Goal: Find specific page/section: Find specific page/section

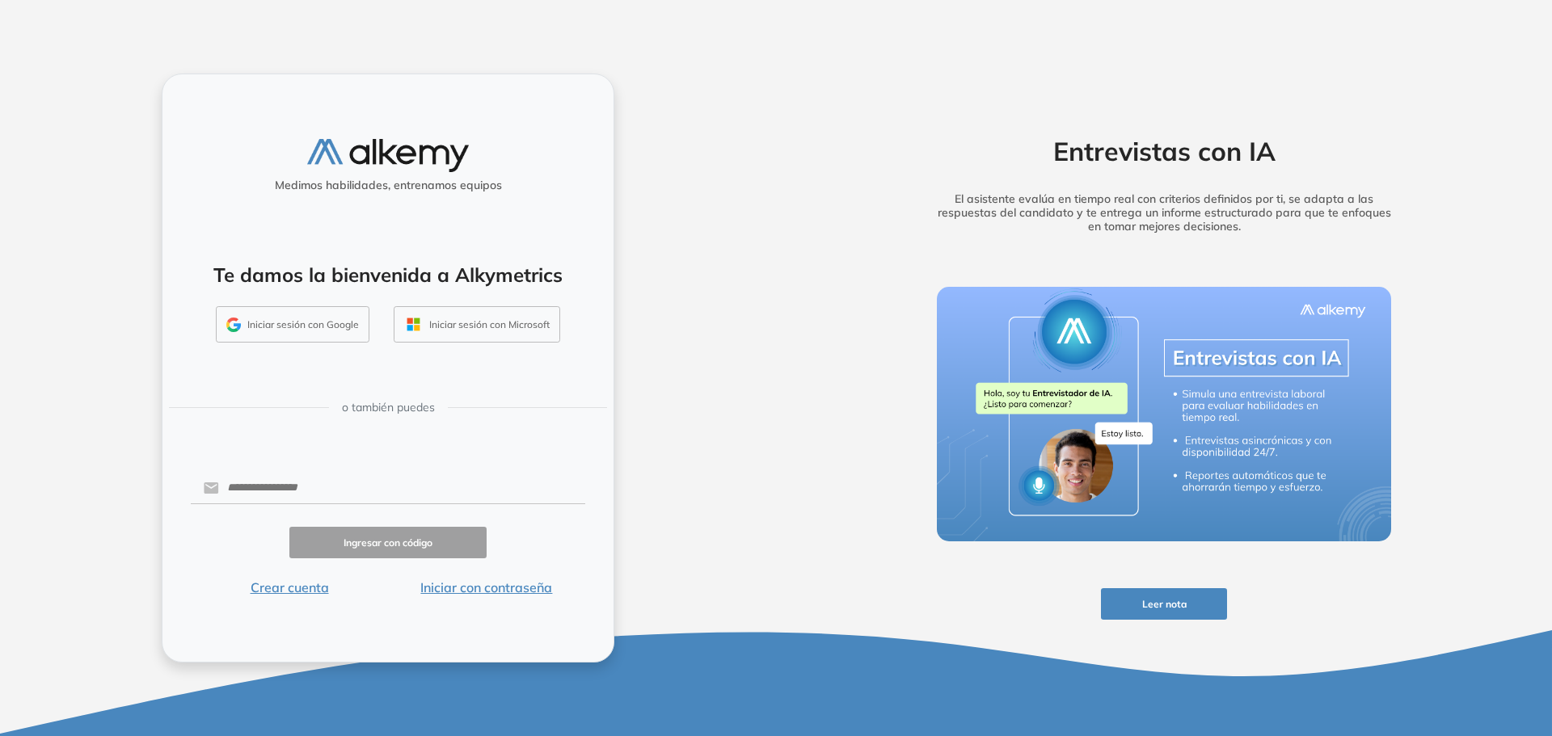
click at [311, 328] on button "Iniciar sesión con Google" at bounding box center [293, 324] width 154 height 37
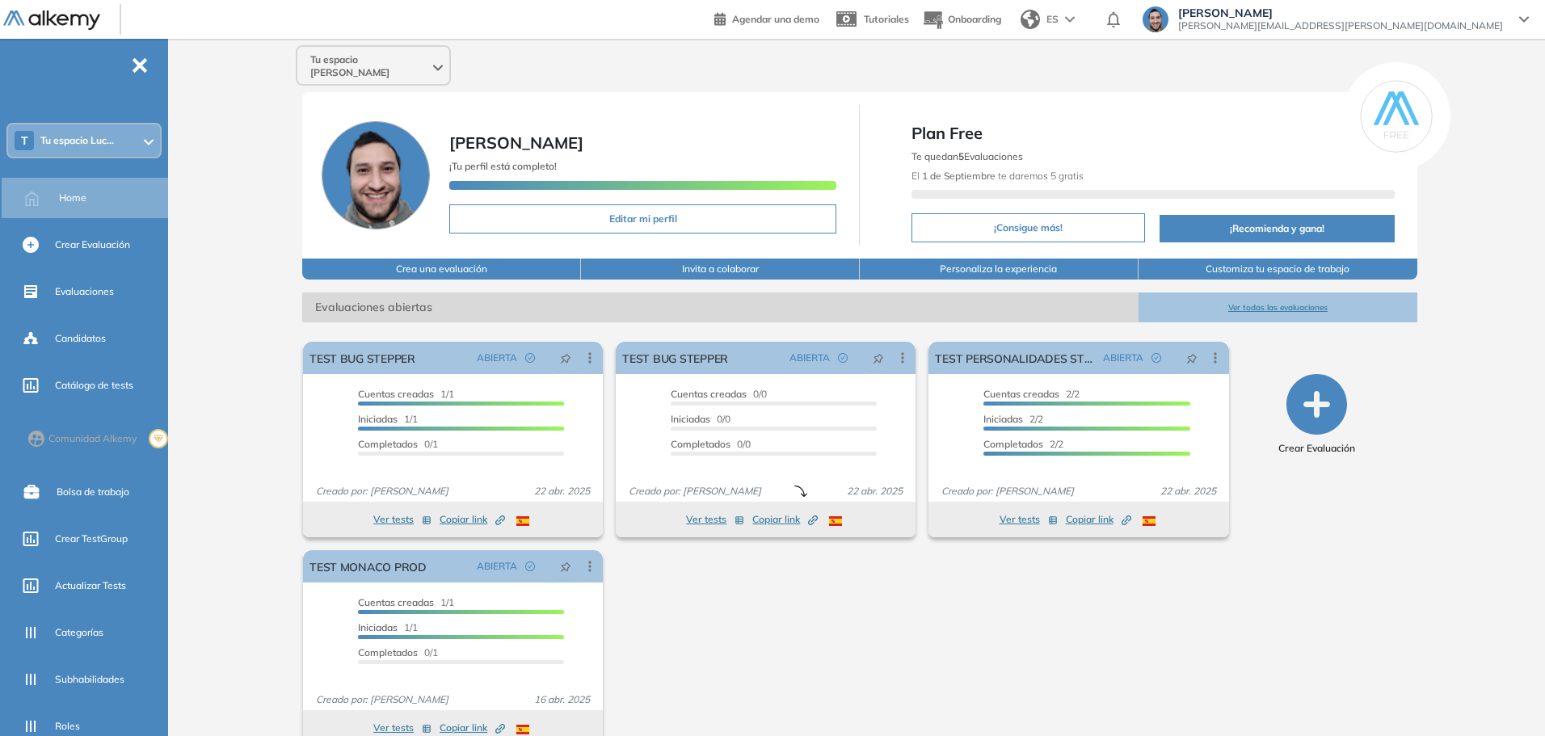
click at [108, 131] on div "T Tu espacio Luc..." at bounding box center [84, 140] width 152 height 32
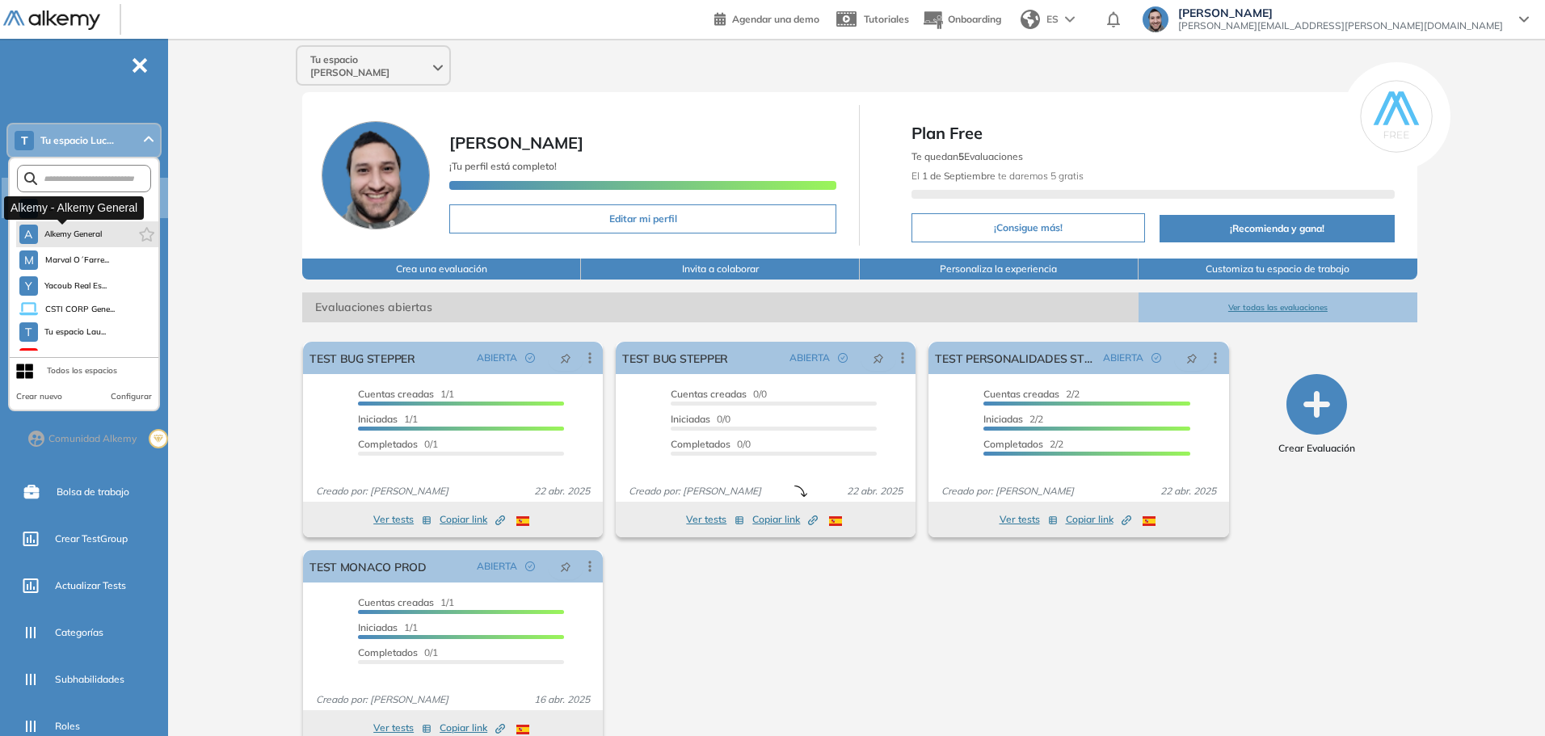
click at [60, 237] on span "Alkemy General" at bounding box center [73, 234] width 58 height 13
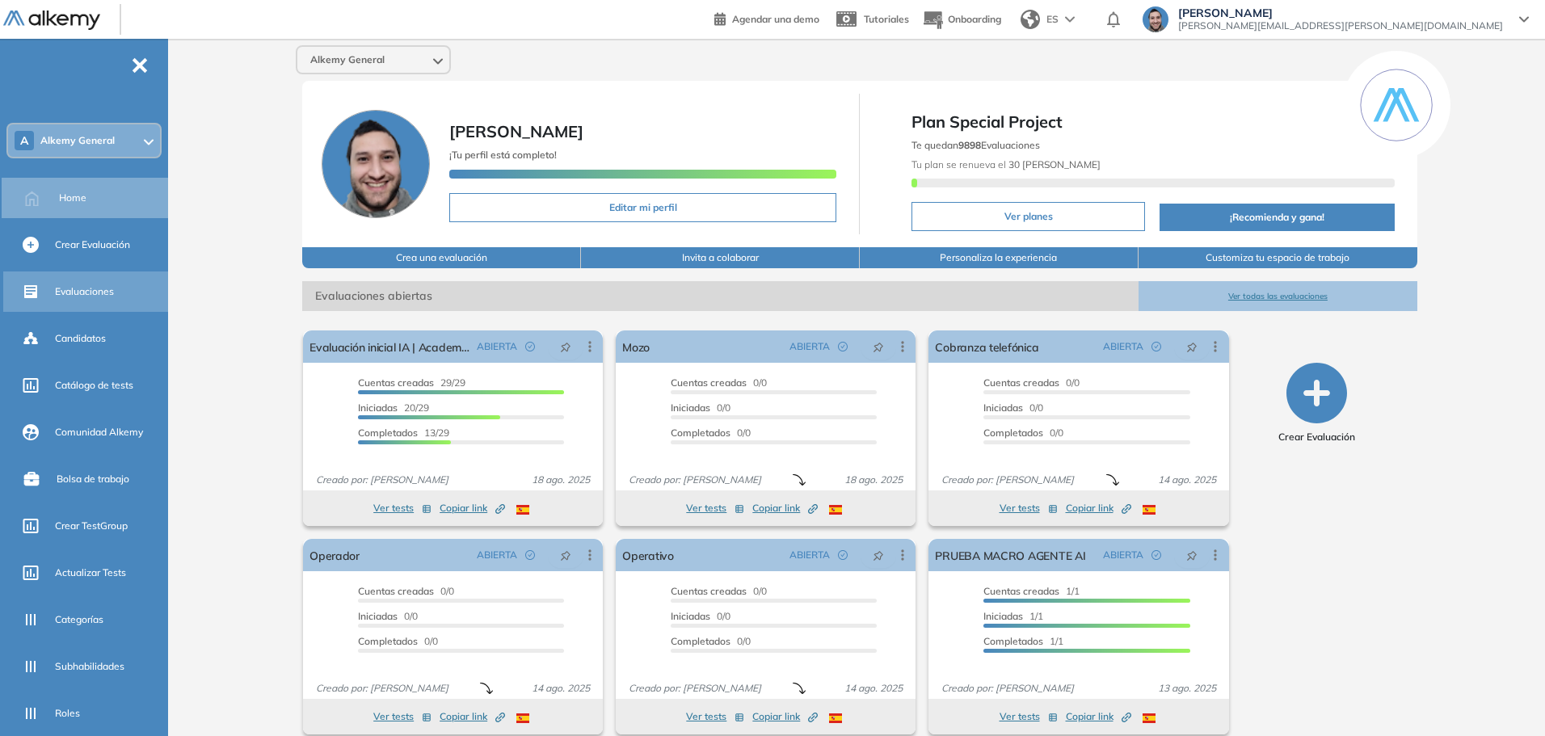
click at [75, 297] on span "Evaluaciones" at bounding box center [84, 291] width 59 height 15
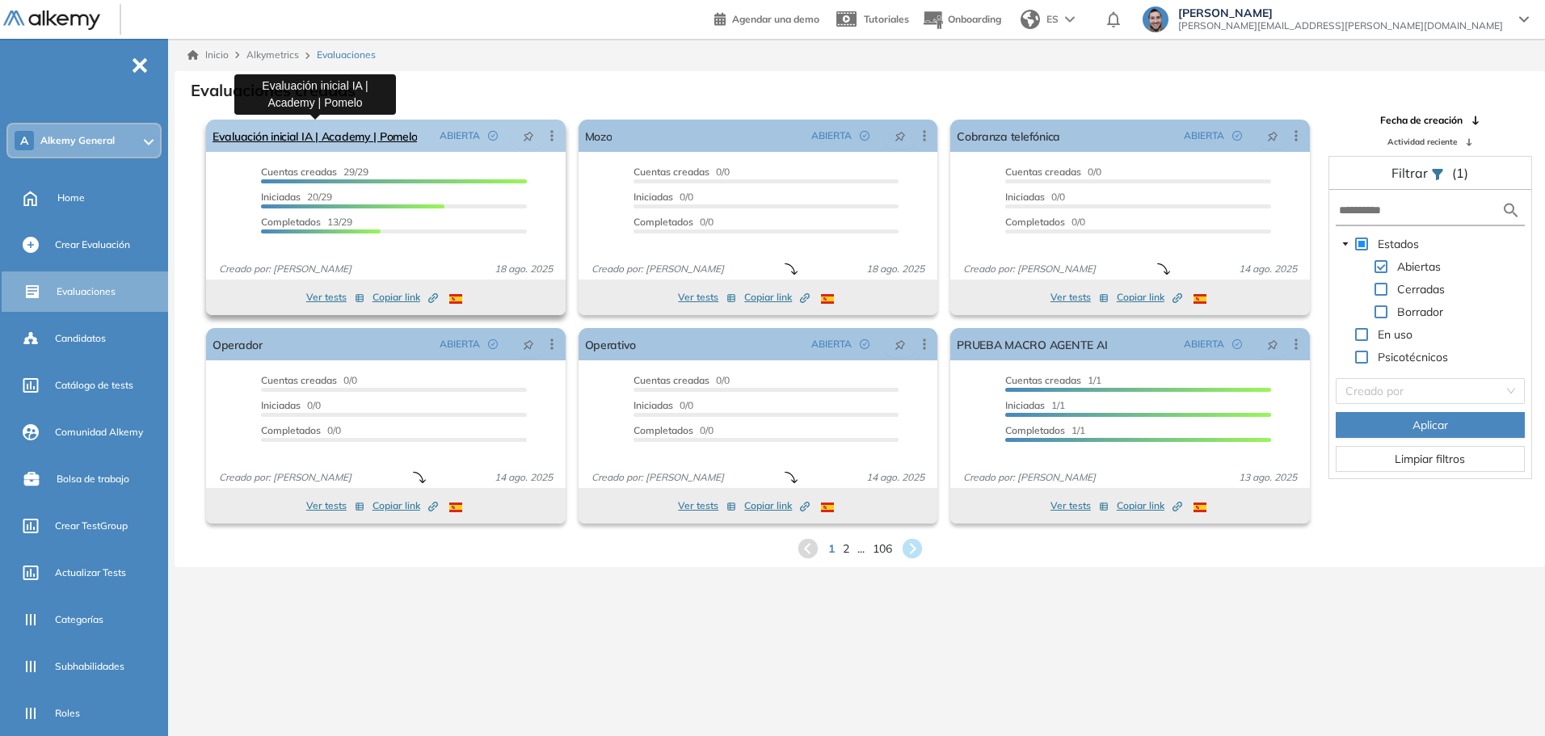
click at [346, 134] on link "Evaluación inicial IA | Academy | Pomelo" at bounding box center [315, 136] width 204 height 32
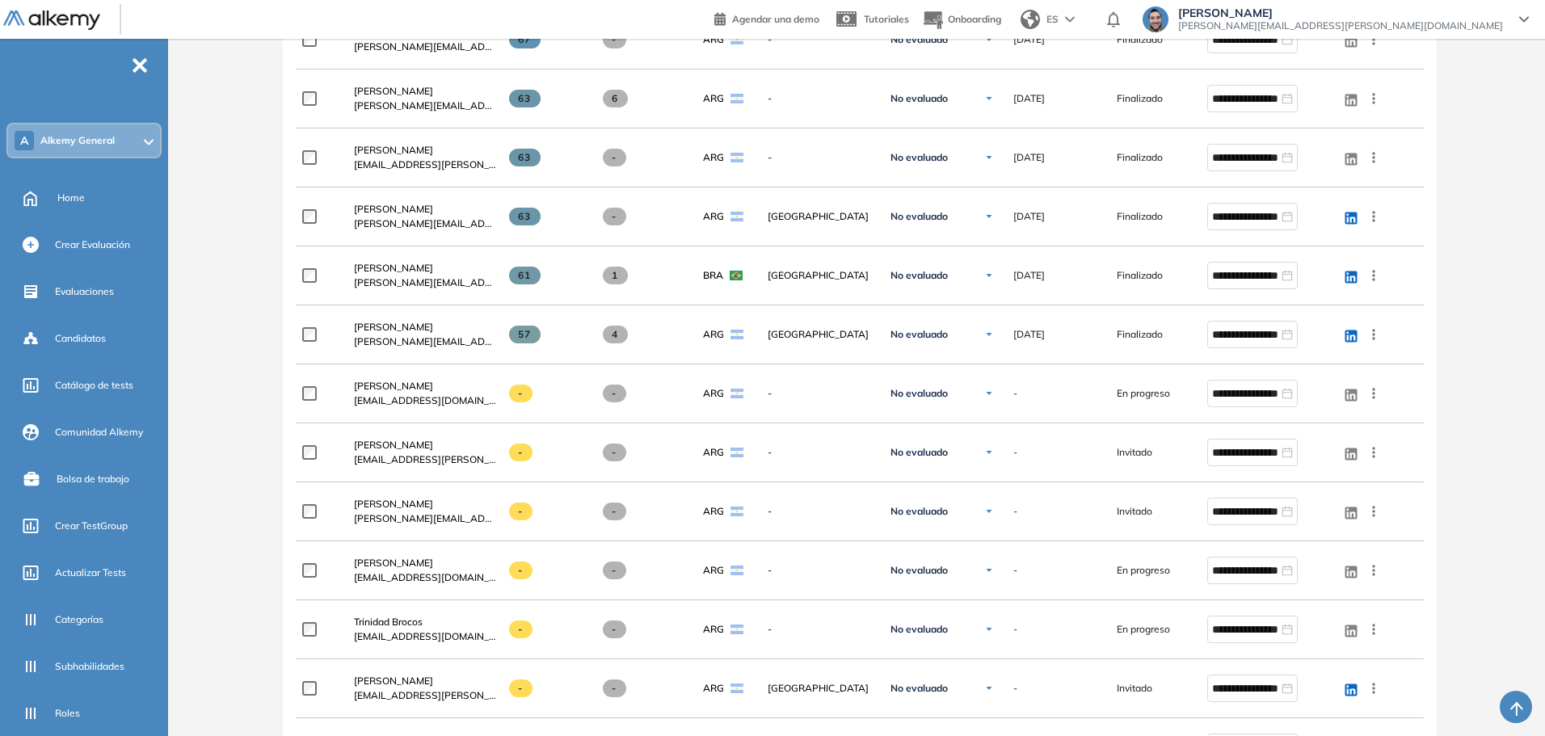
scroll to position [1118, 0]
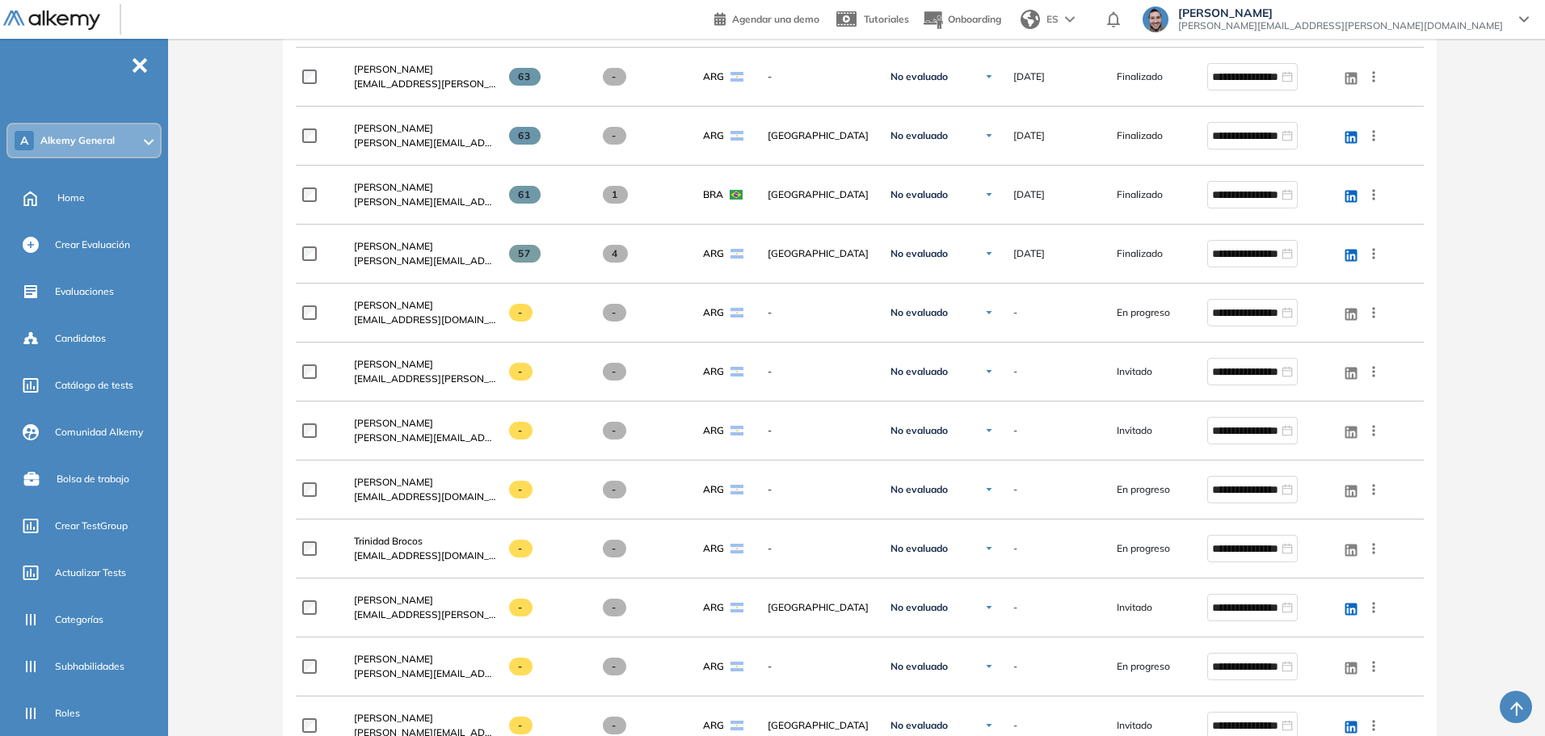
click at [224, 166] on div "Evaluación : Evaluación inicial IA | Academy | Pomelo Abierta Ver evaluación Ce…" at bounding box center [860, 249] width 1358 height 2591
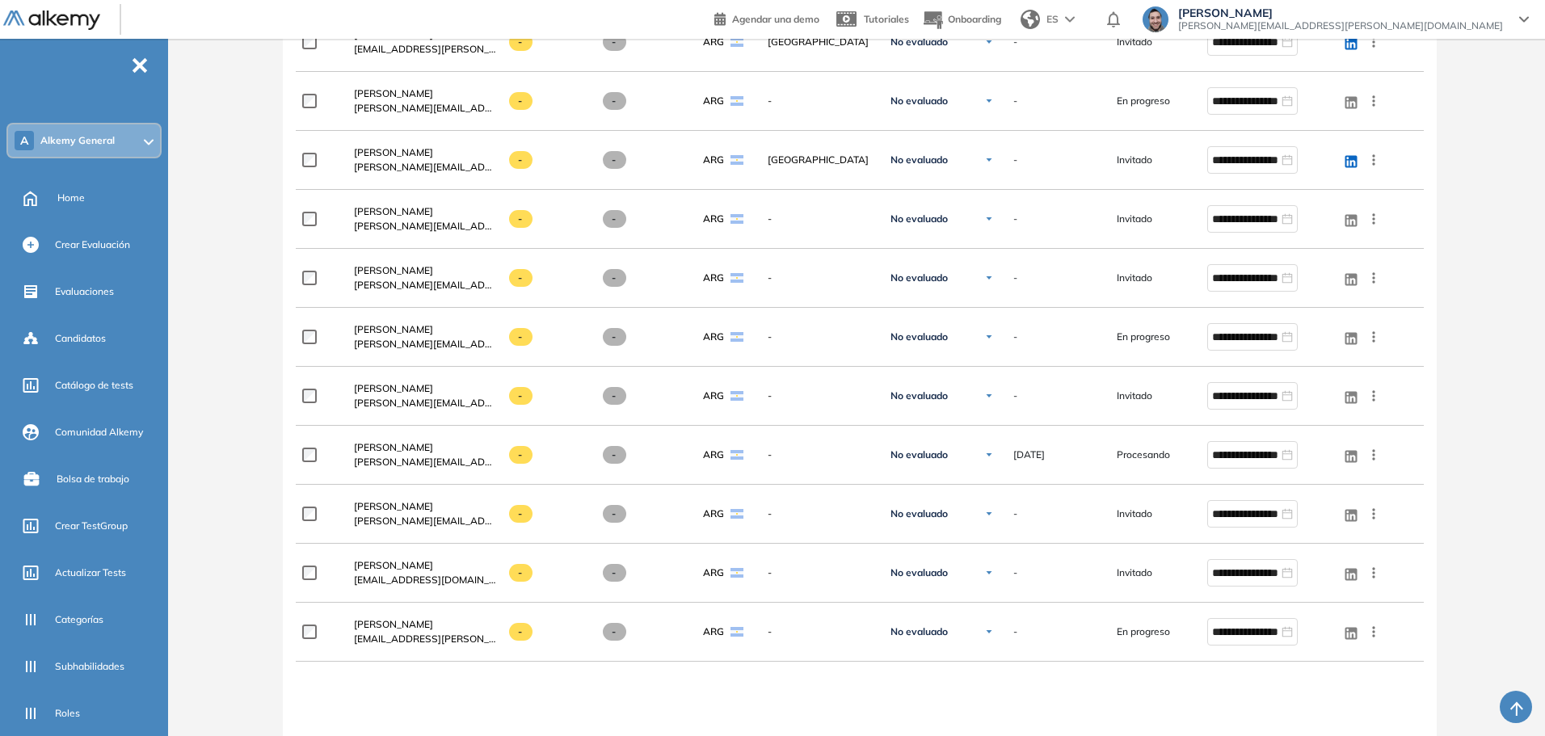
scroll to position [1602, 0]
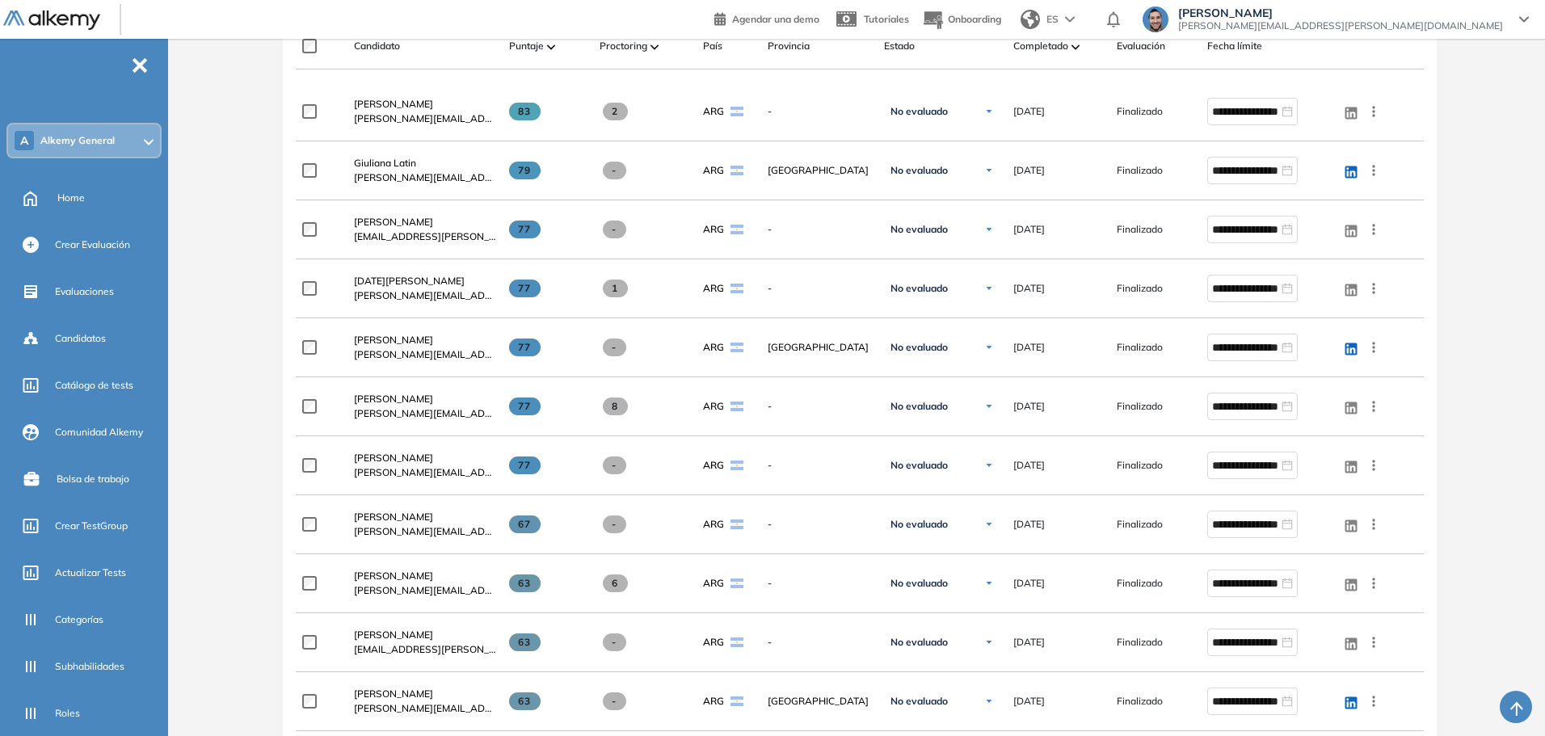
scroll to position [229, 0]
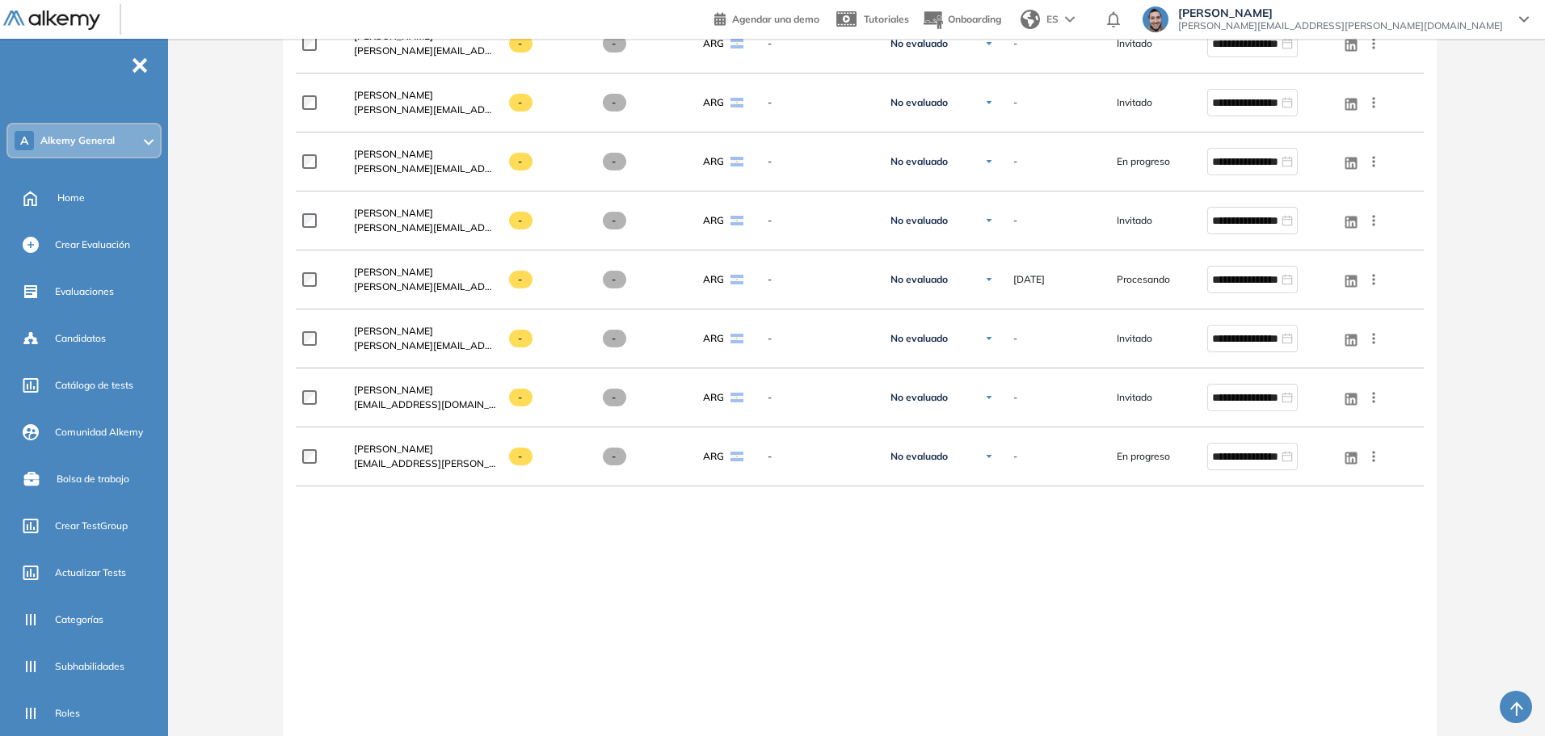
scroll to position [1926, 0]
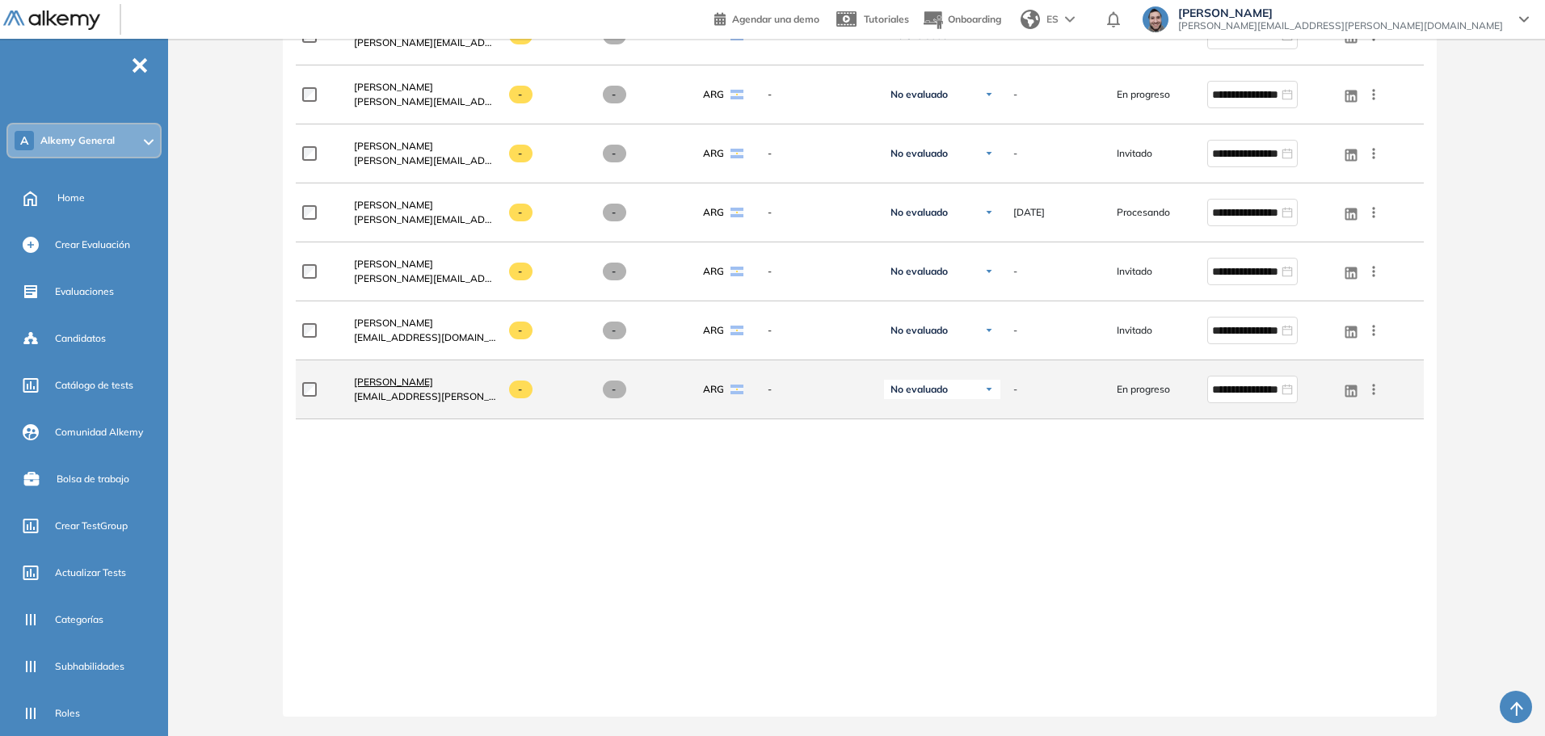
click at [377, 372] on div "Sol Fajardo sol.fajardo@pomelo.la" at bounding box center [418, 389] width 155 height 55
click at [379, 381] on span "Sol Fajardo" at bounding box center [393, 382] width 79 height 12
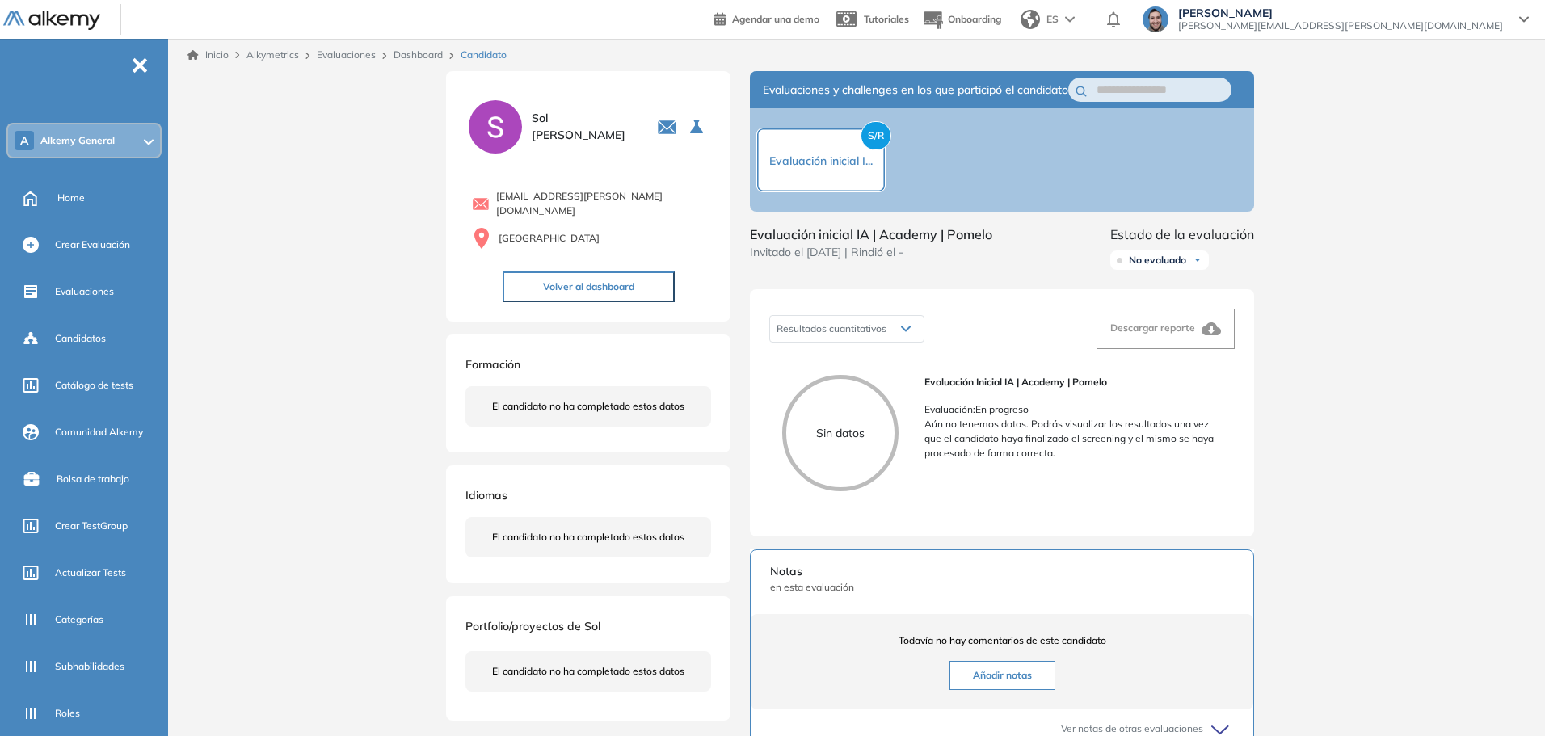
click at [424, 55] on link "Dashboard" at bounding box center [418, 54] width 49 height 12
